Goal: Task Accomplishment & Management: Use online tool/utility

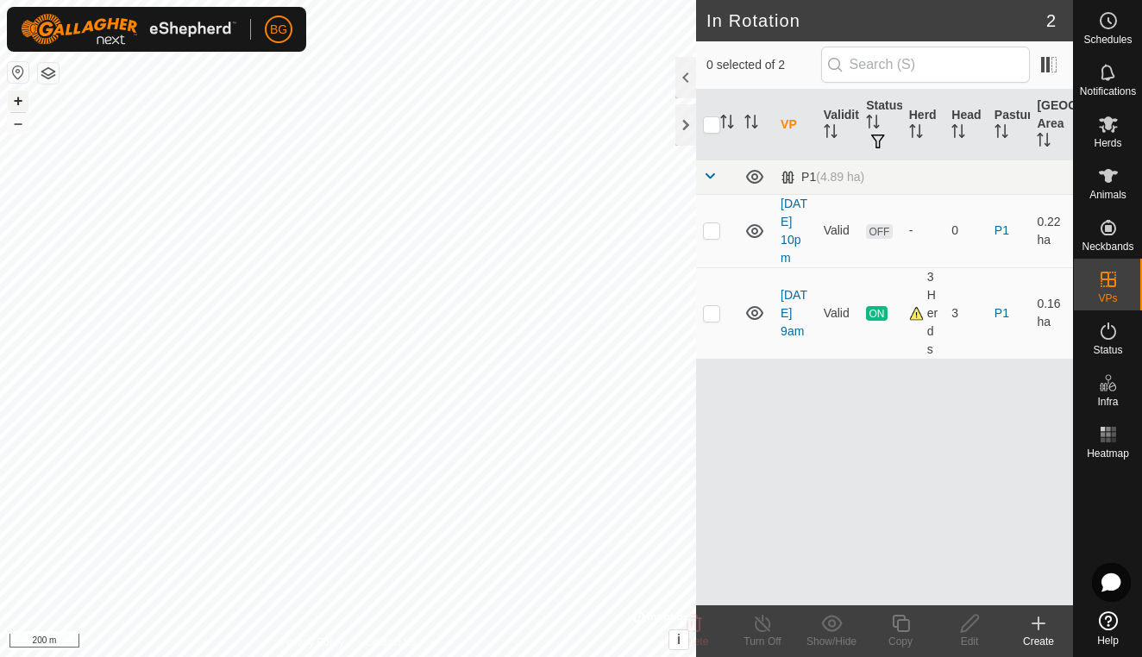
click at [16, 99] on button "+" at bounding box center [18, 101] width 21 height 21
click at [0, 396] on html "BG Schedules Notifications Herds Animals Neckbands VPs Status Infra Heatmap Hel…" at bounding box center [571, 328] width 1142 height 657
click at [18, 104] on button "+" at bounding box center [18, 101] width 21 height 21
click at [19, 103] on button "+" at bounding box center [18, 101] width 21 height 21
click at [1119, 141] on span "Herds" at bounding box center [1108, 143] width 28 height 10
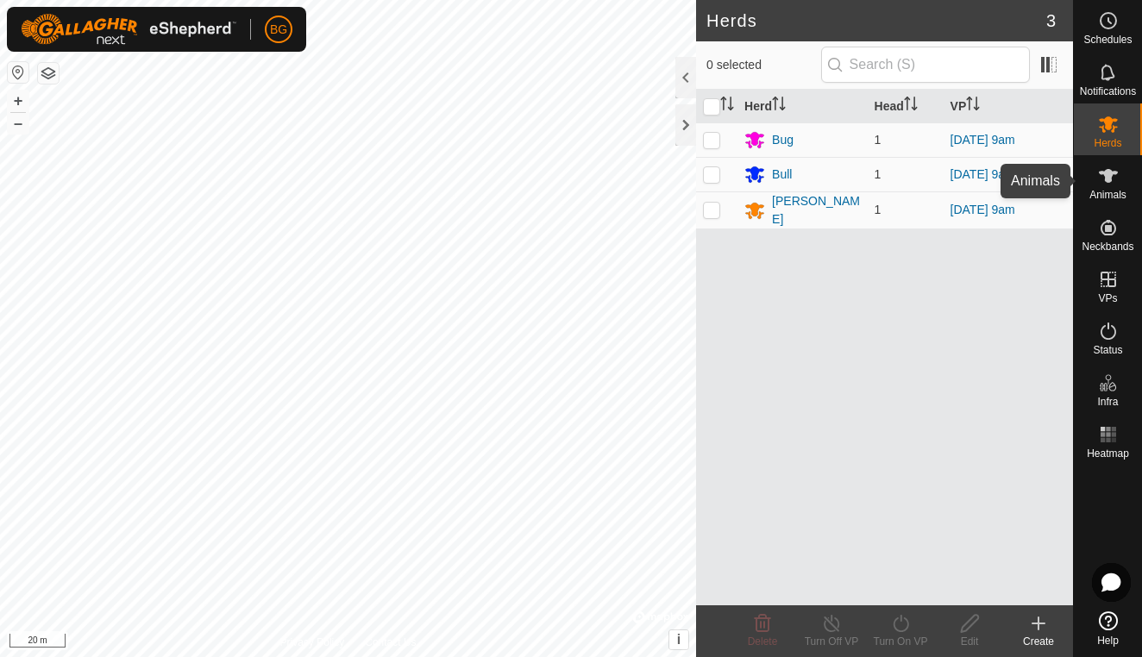
click at [1091, 196] on span "Animals" at bounding box center [1108, 195] width 37 height 10
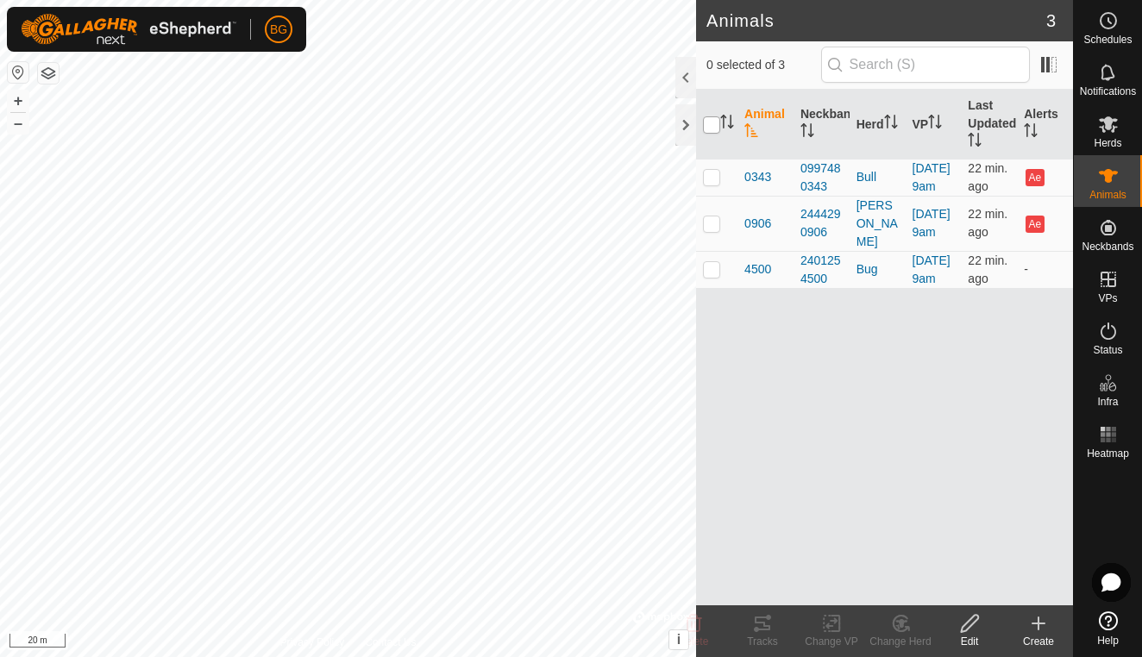
click at [717, 124] on input "checkbox" at bounding box center [711, 124] width 17 height 17
checkbox input "true"
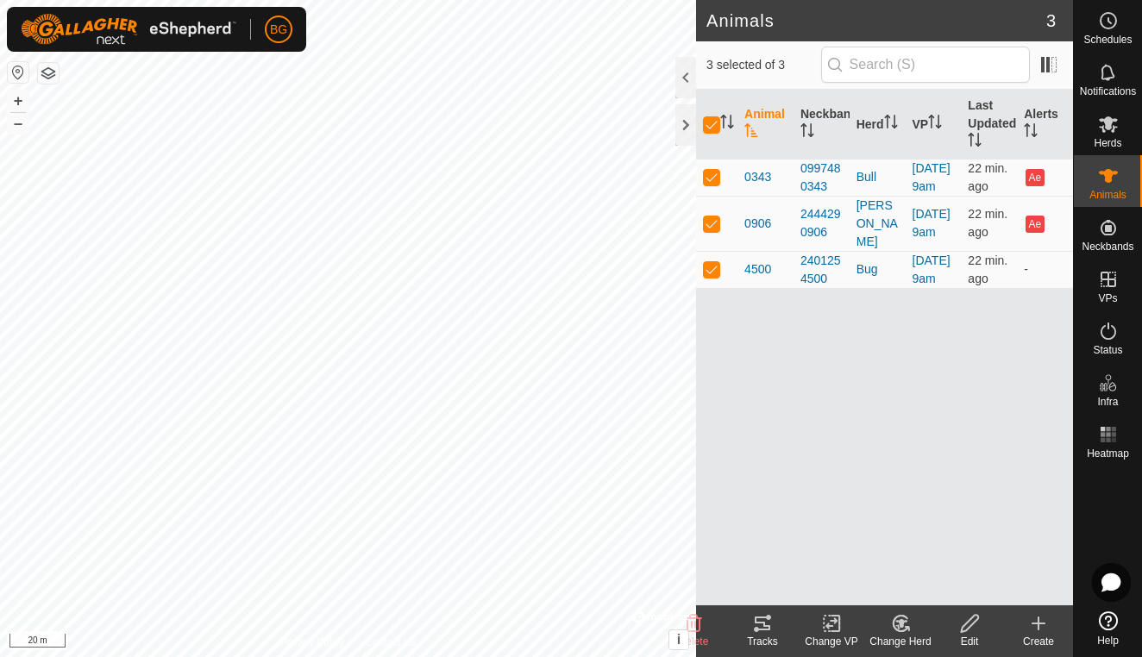
click at [762, 625] on icon at bounding box center [762, 623] width 21 height 21
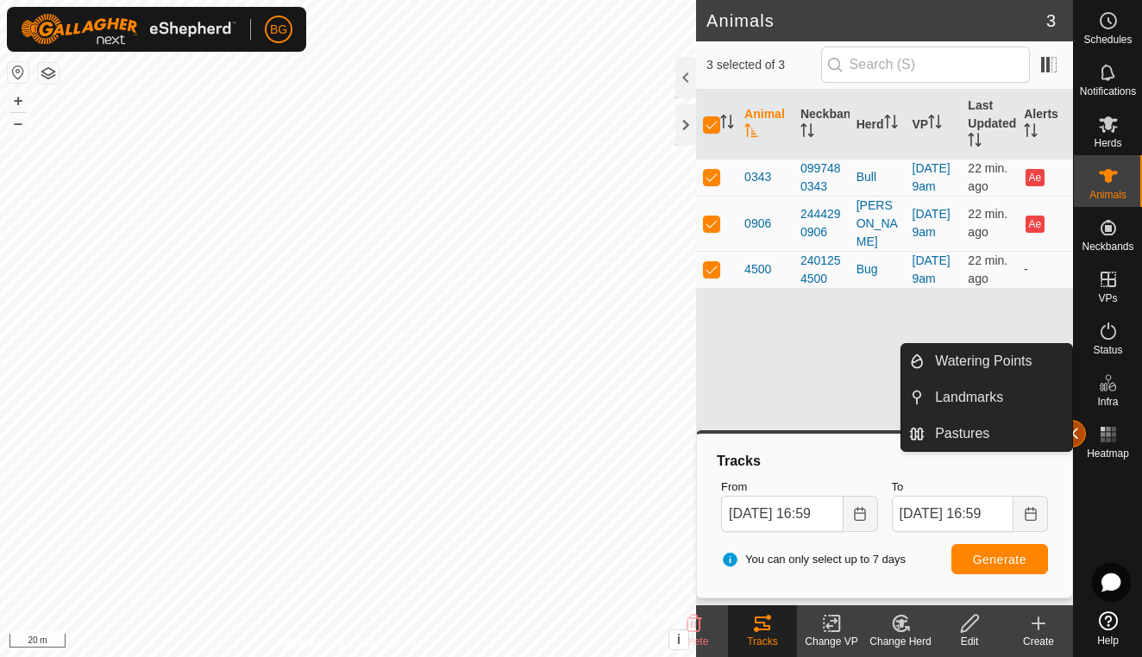
click at [1075, 435] on button "button" at bounding box center [1073, 434] width 28 height 28
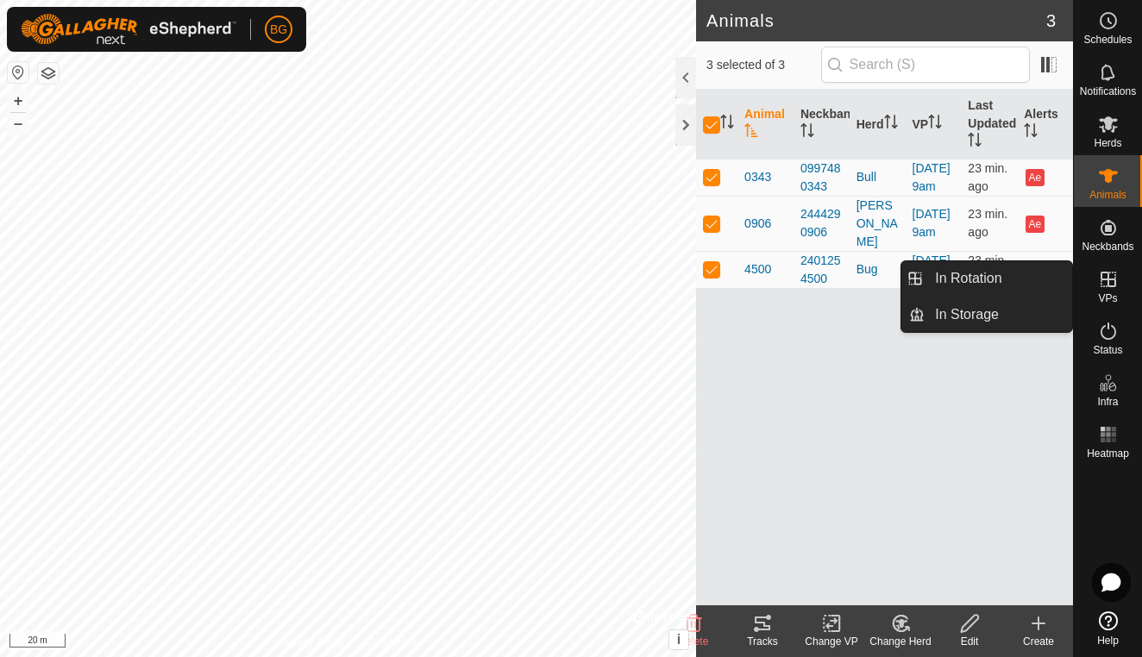
click at [1110, 294] on span "VPs" at bounding box center [1107, 298] width 19 height 10
click at [1004, 278] on link "In Rotation" at bounding box center [999, 278] width 148 height 35
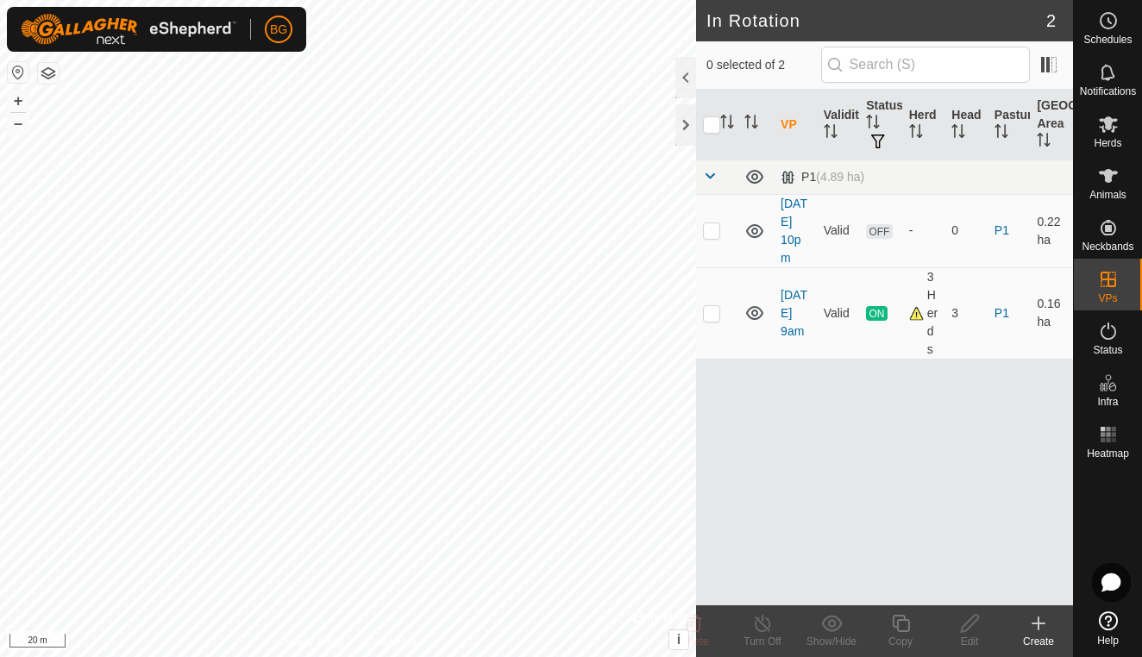
click at [1046, 623] on icon at bounding box center [1038, 623] width 21 height 21
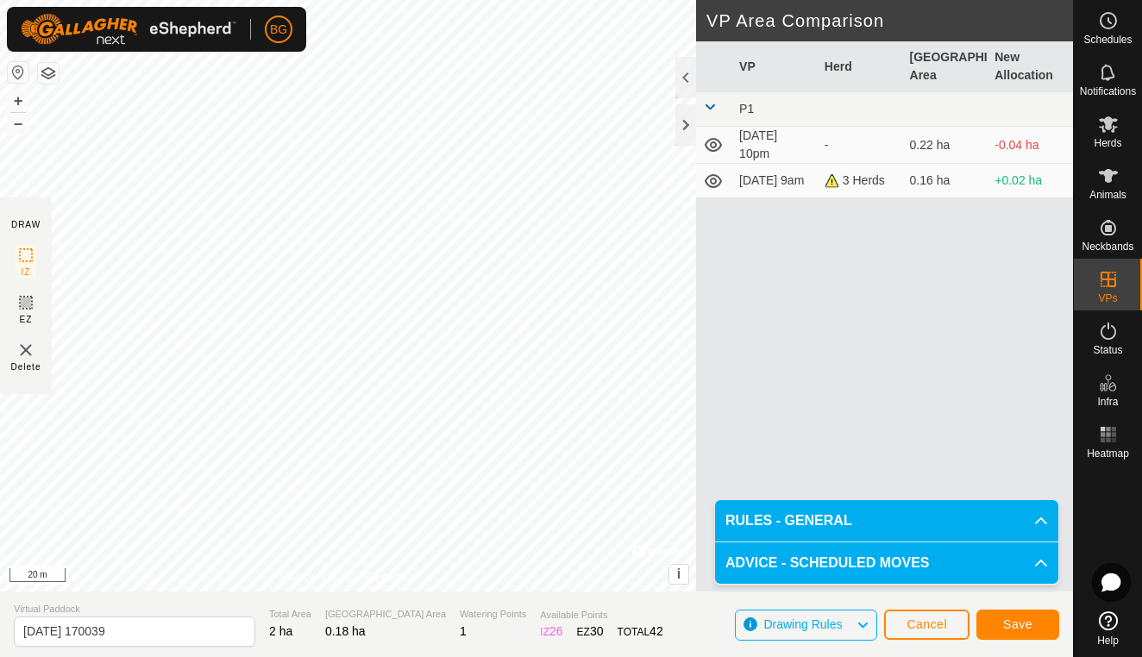
click at [1014, 623] on span "Save" at bounding box center [1017, 625] width 29 height 14
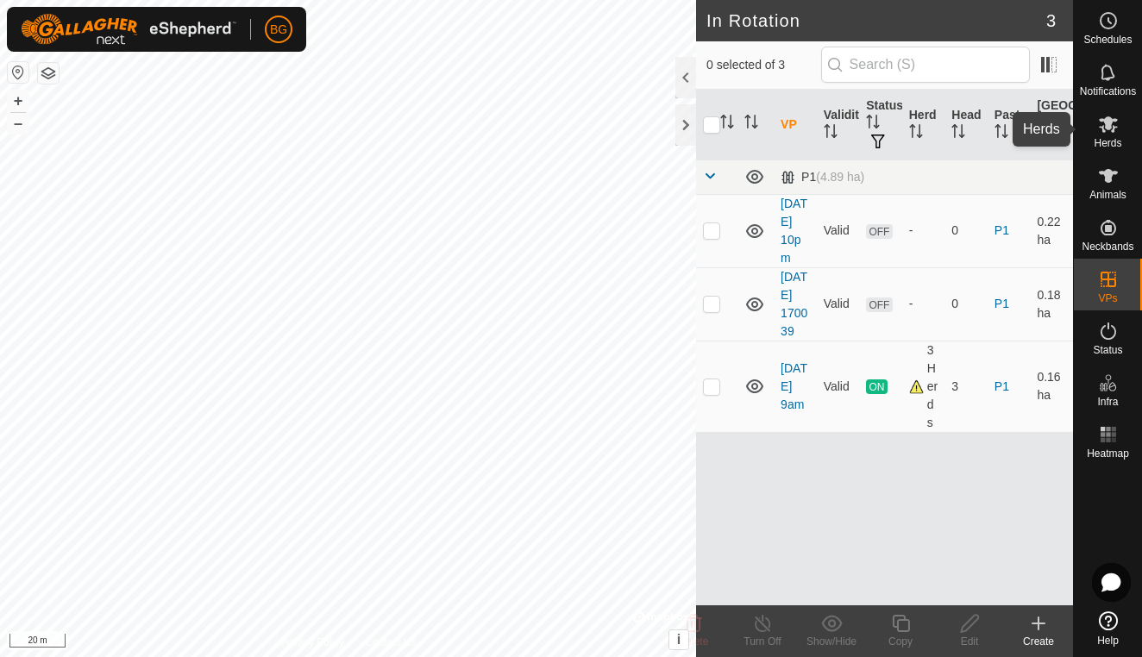
click at [1104, 118] on icon at bounding box center [1108, 124] width 21 height 21
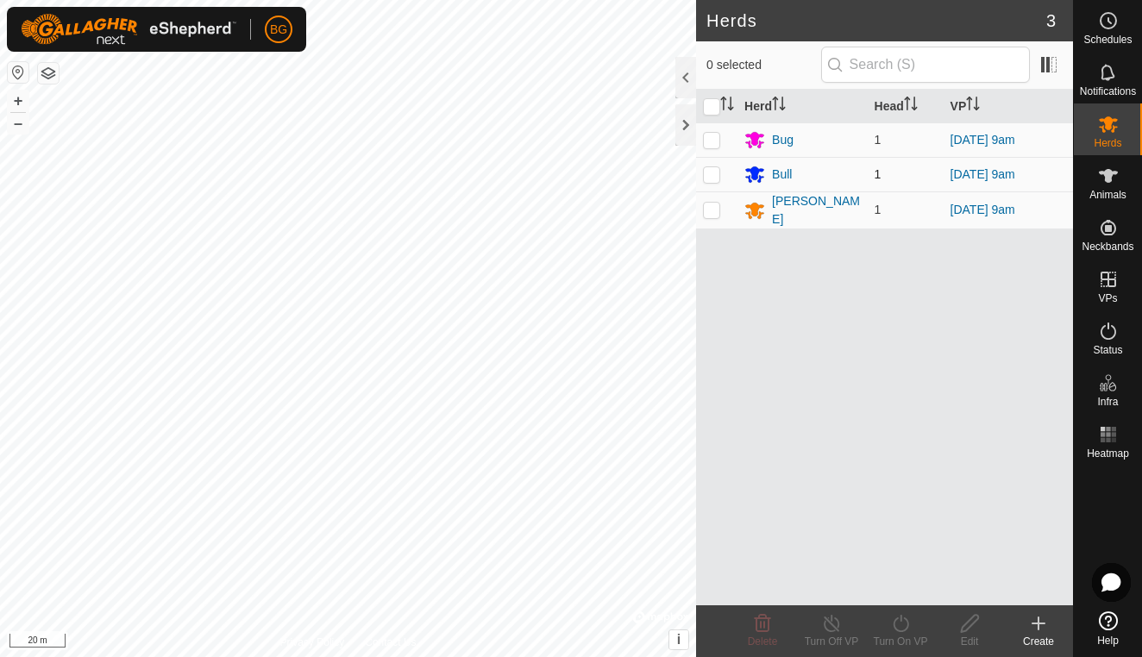
click at [717, 175] on p-checkbox at bounding box center [711, 174] width 17 height 14
checkbox input "true"
click at [713, 208] on p-checkbox at bounding box center [711, 210] width 17 height 14
checkbox input "true"
click at [901, 621] on icon at bounding box center [901, 623] width 16 height 17
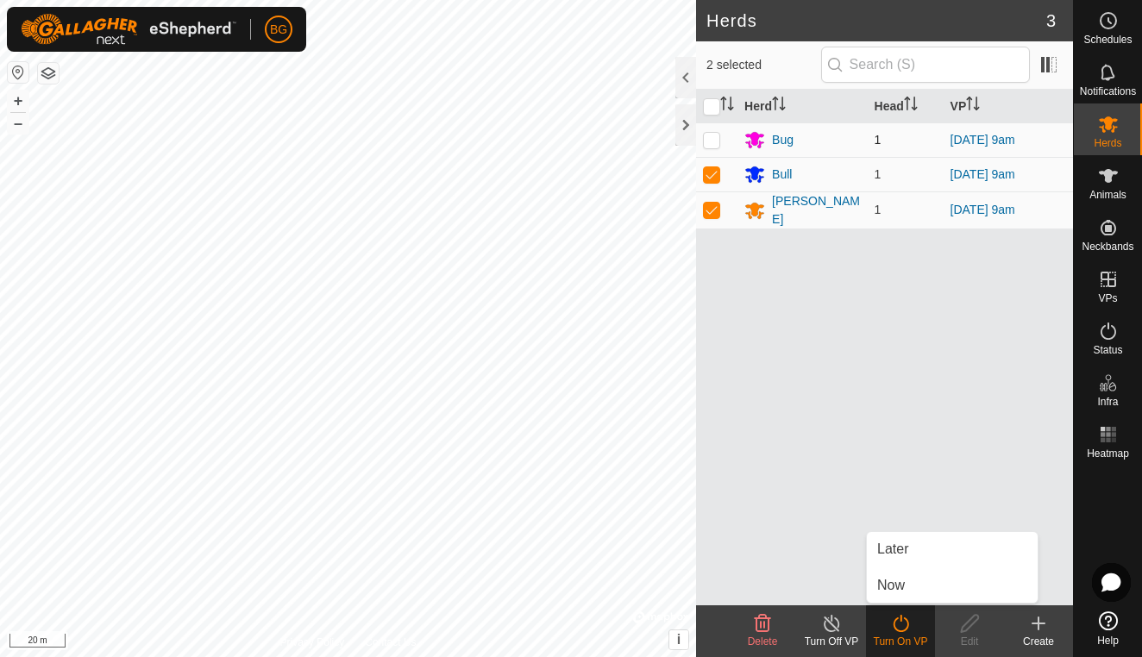
click at [710, 141] on p-checkbox at bounding box center [711, 140] width 17 height 14
checkbox input "true"
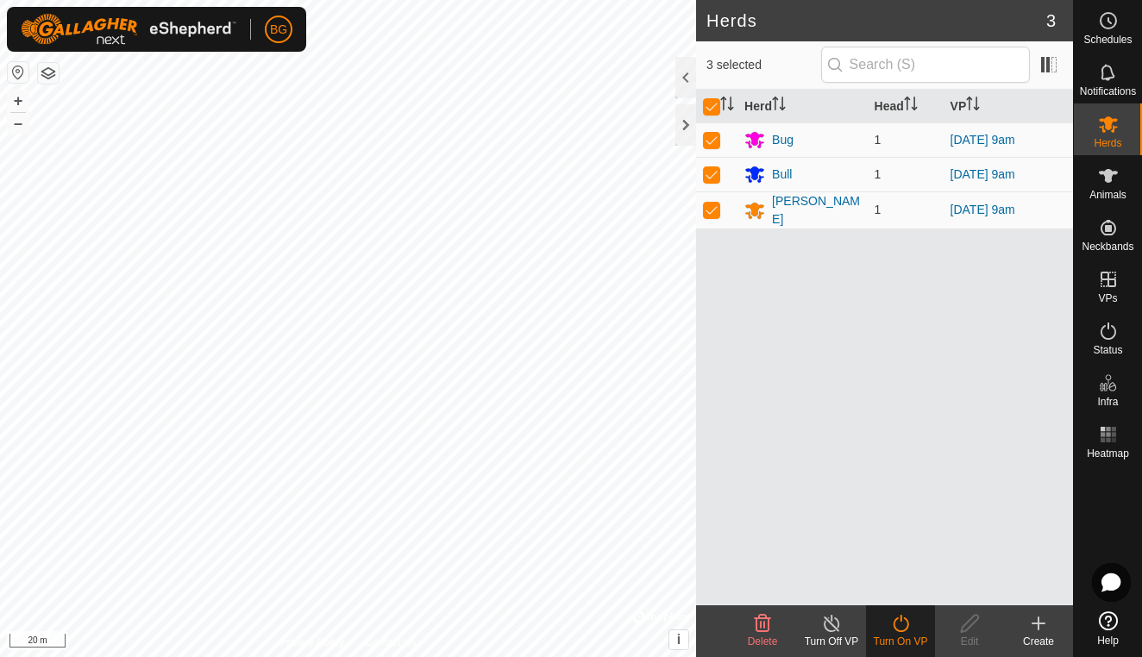
click at [899, 632] on icon at bounding box center [901, 623] width 16 height 17
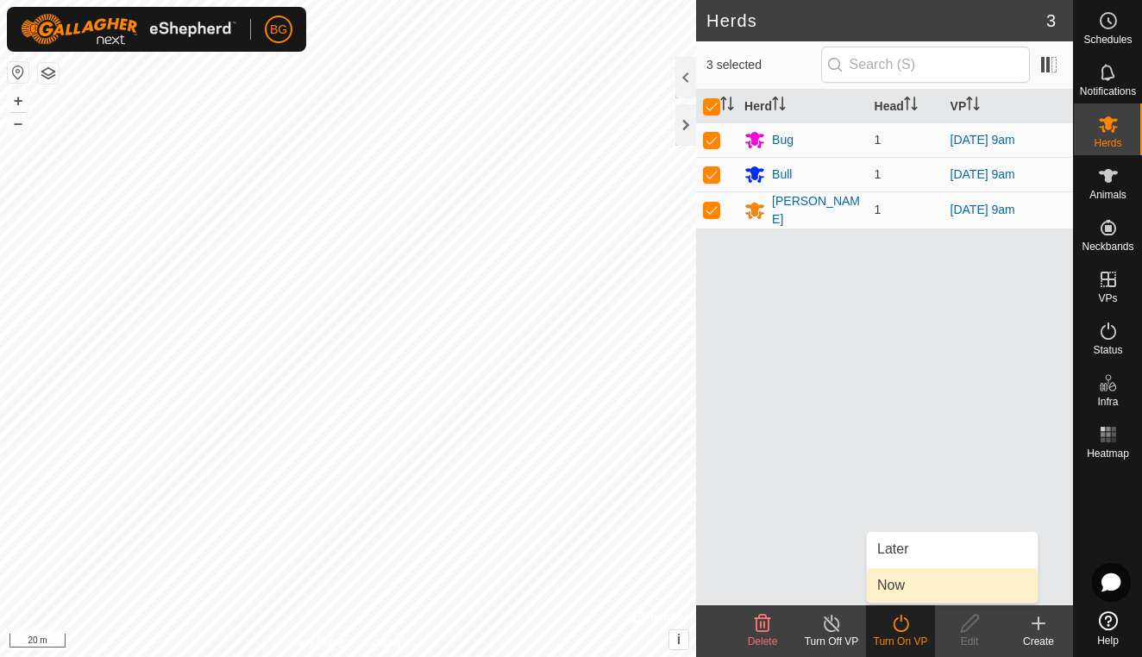
click at [894, 593] on link "Now" at bounding box center [952, 586] width 171 height 35
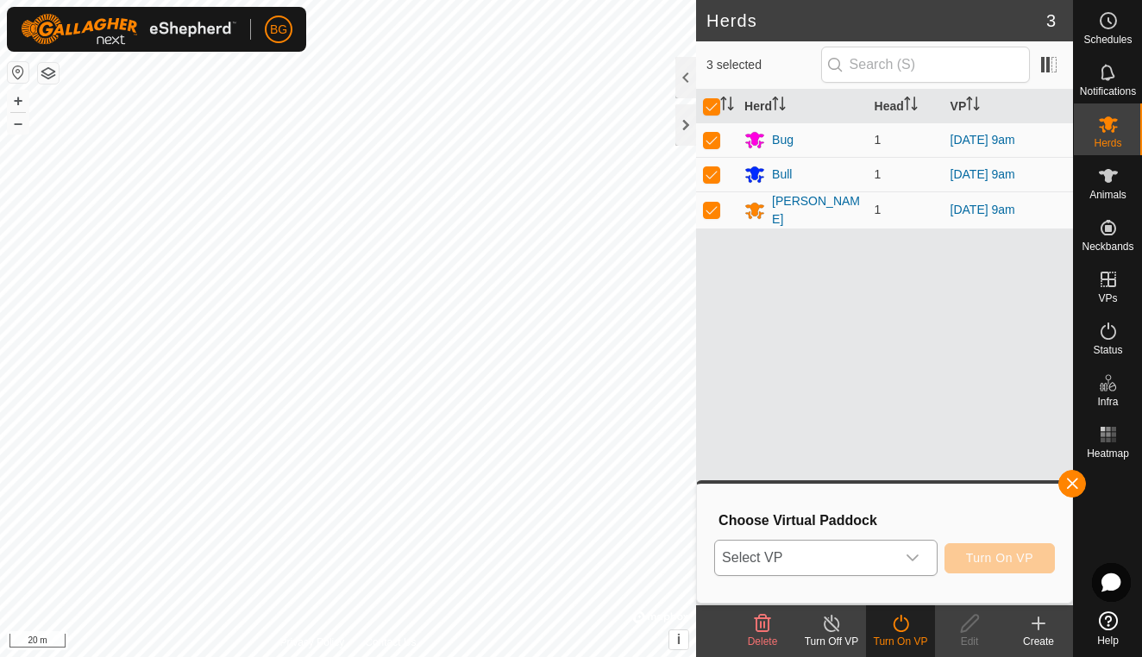
click at [909, 560] on icon "dropdown trigger" at bounding box center [913, 558] width 14 height 14
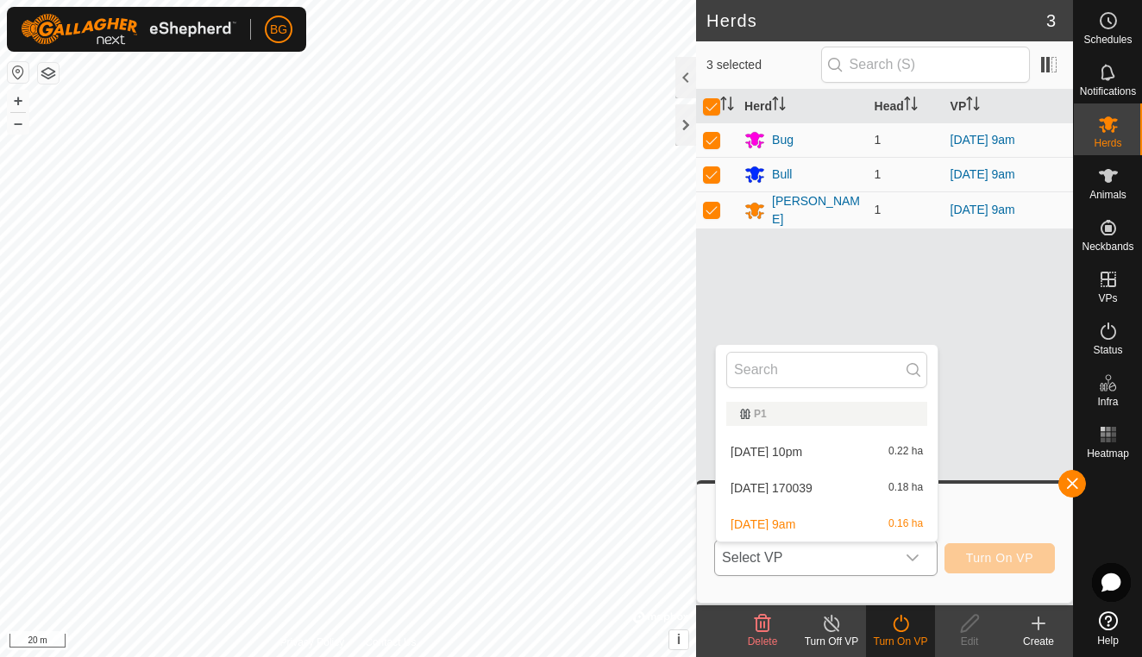
click at [858, 486] on li "[DATE] 170039 0.18 ha" at bounding box center [827, 488] width 222 height 35
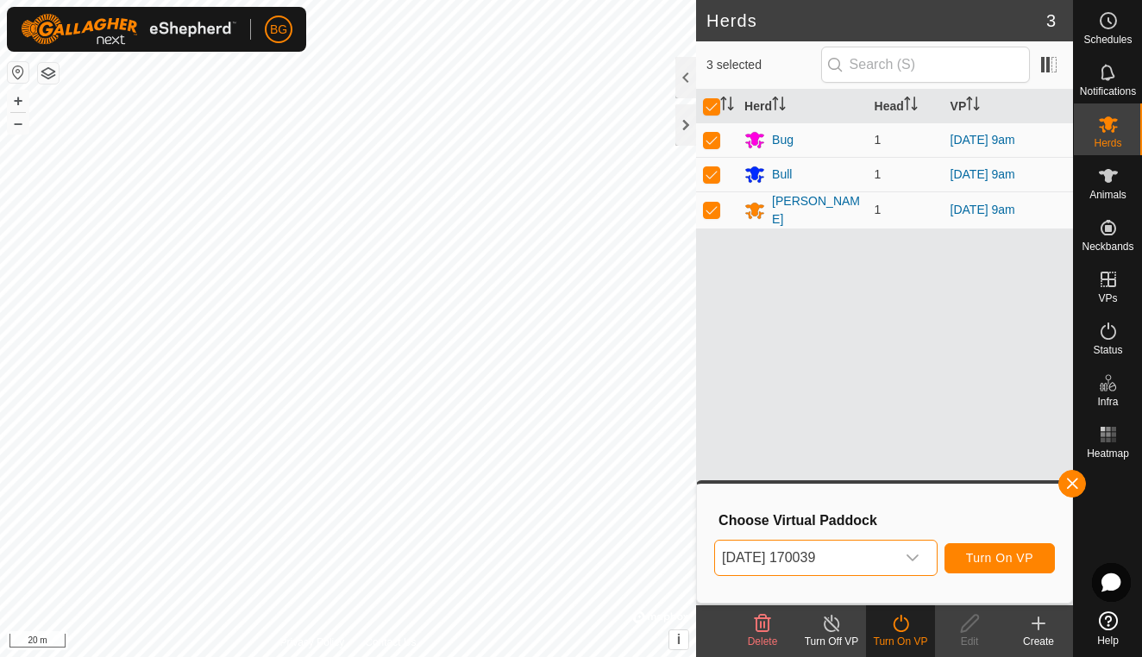
click at [981, 558] on span "Turn On VP" at bounding box center [999, 558] width 67 height 14
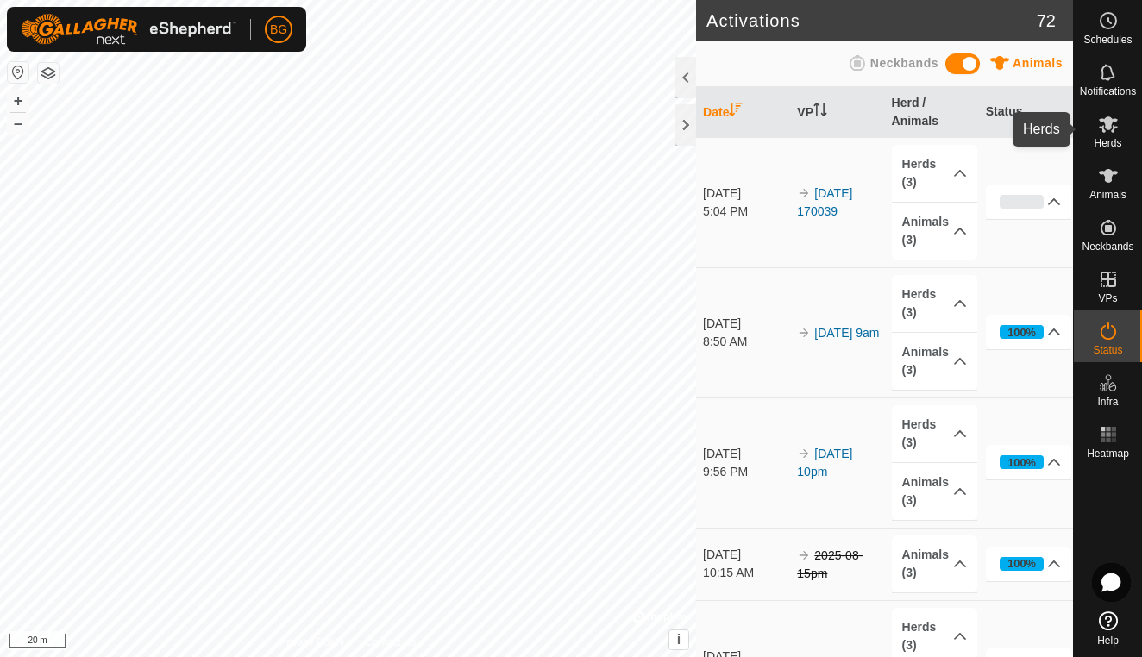
click at [1111, 123] on icon at bounding box center [1108, 124] width 19 height 16
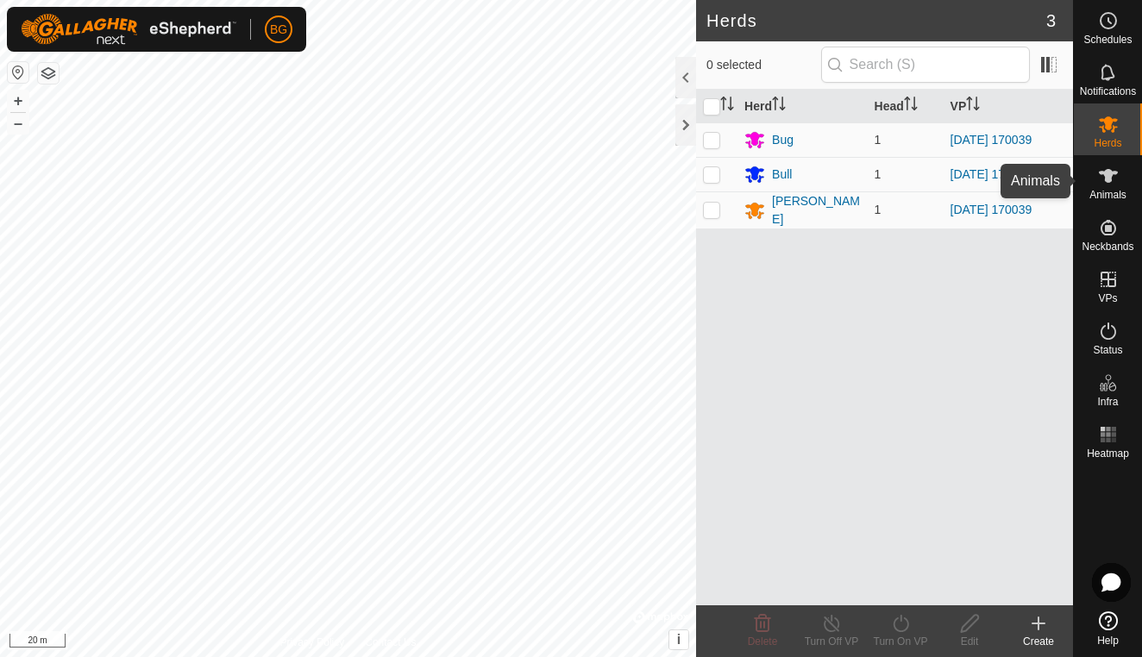
click at [1111, 194] on span "Animals" at bounding box center [1108, 195] width 37 height 10
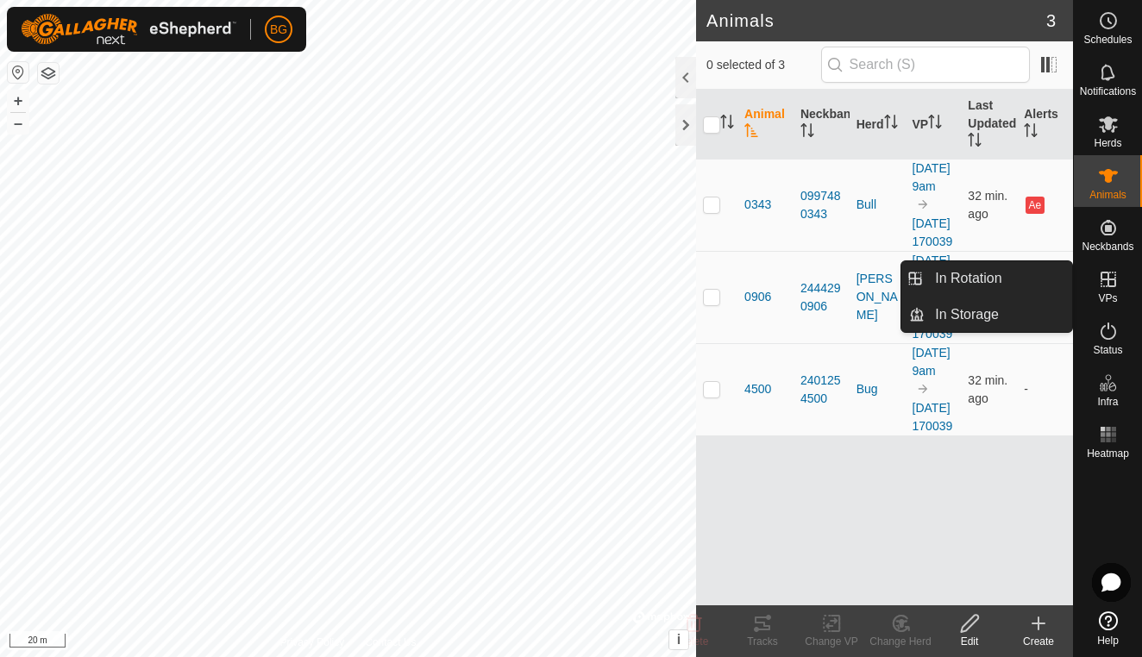
click at [1108, 292] on es-virtualpaddocks-svg-icon at bounding box center [1108, 280] width 31 height 28
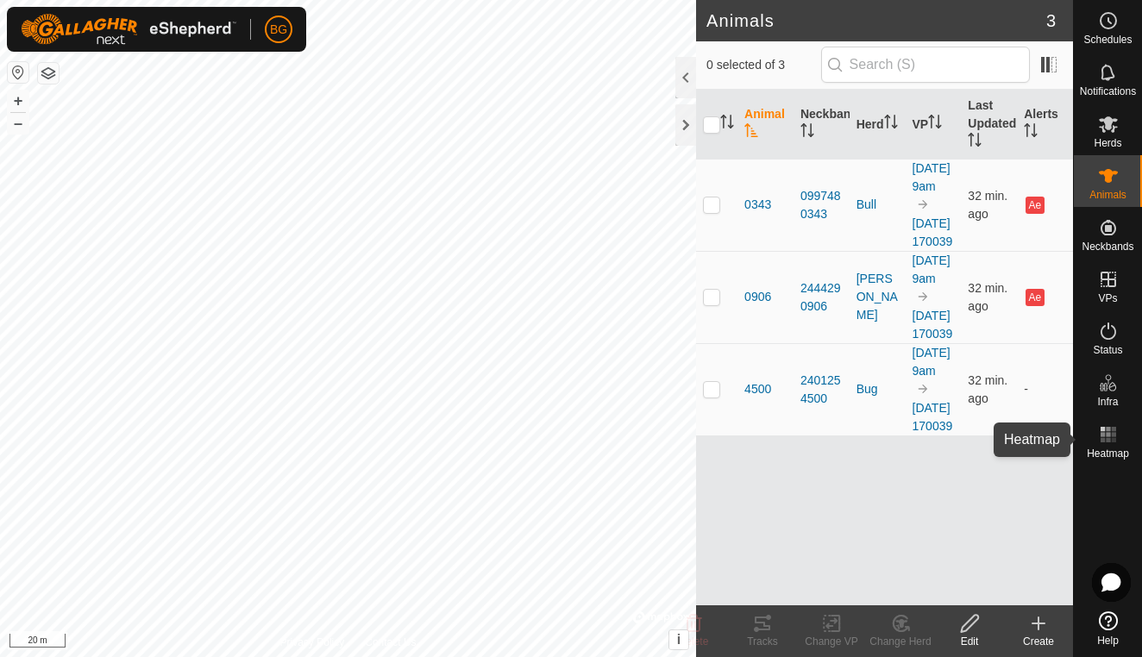
click at [1103, 442] on rect at bounding box center [1103, 440] width 4 height 4
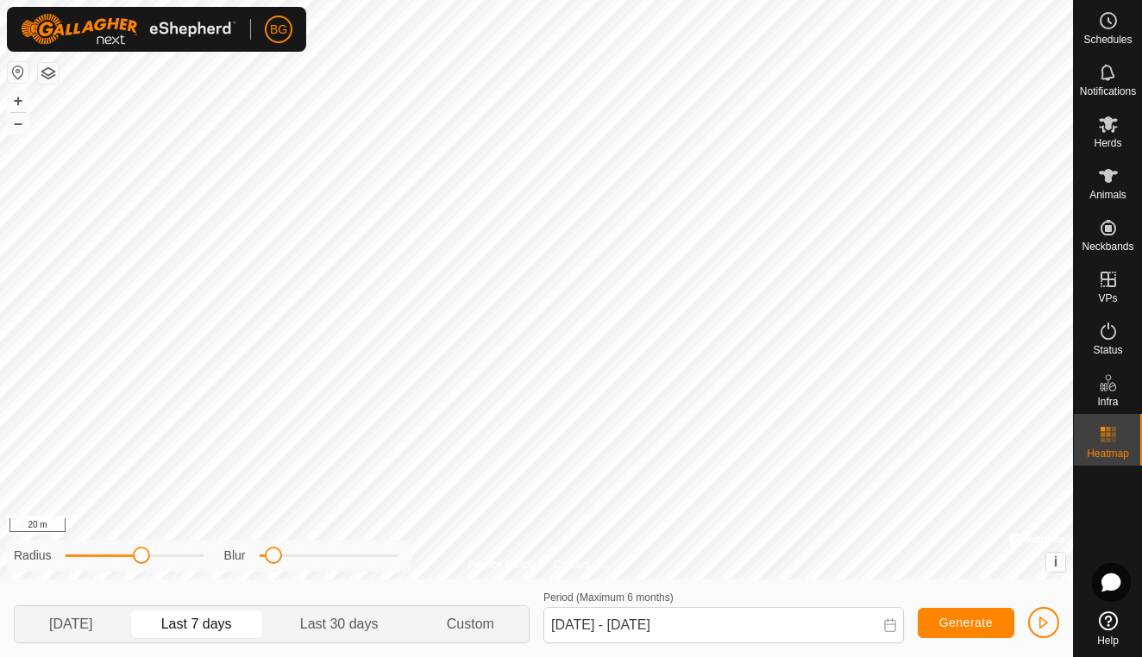
click at [1041, 619] on span "button" at bounding box center [1044, 623] width 14 height 14
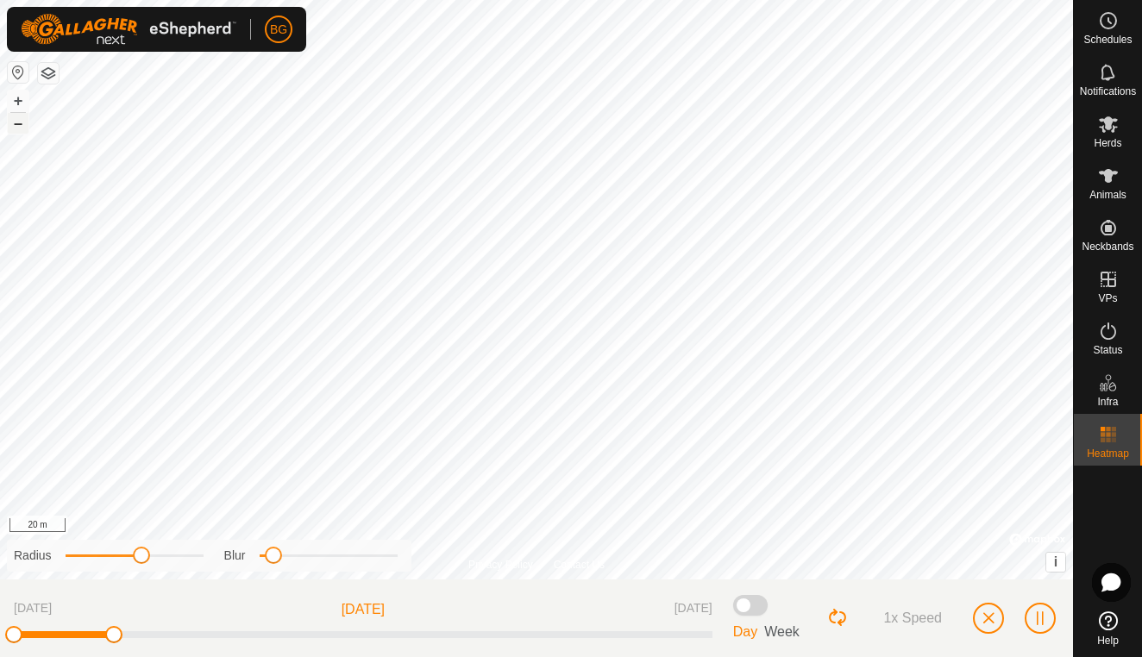
click at [14, 118] on button "–" at bounding box center [18, 123] width 21 height 21
